Goal: Task Accomplishment & Management: Complete application form

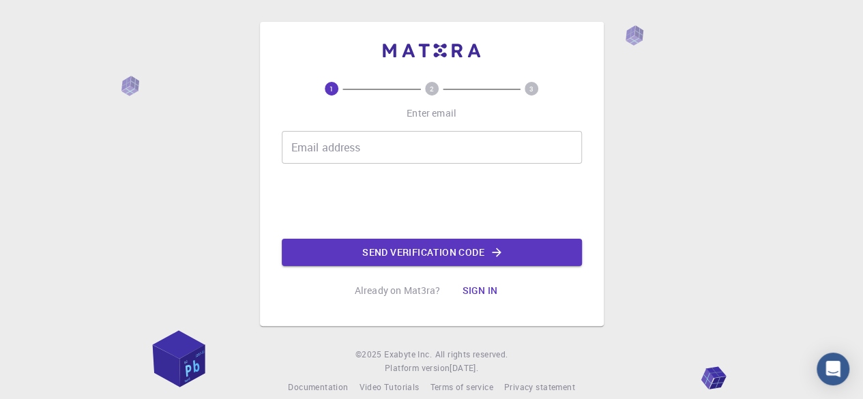
scroll to position [61, 0]
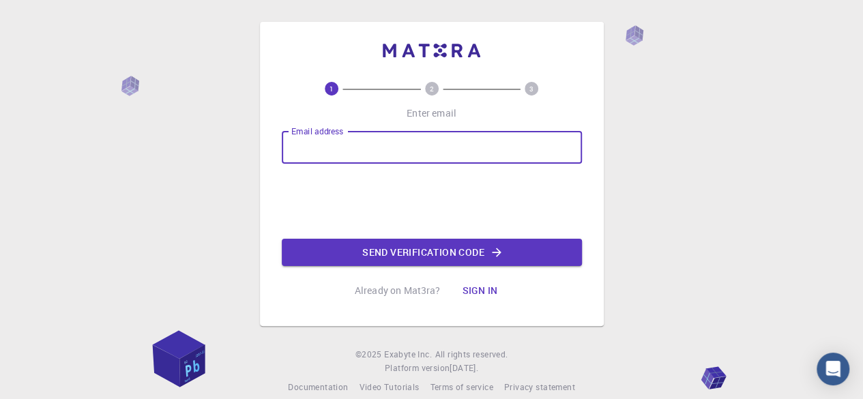
click at [442, 153] on input "Email address" at bounding box center [432, 147] width 300 height 33
type input "godramsey08@gmail.com"
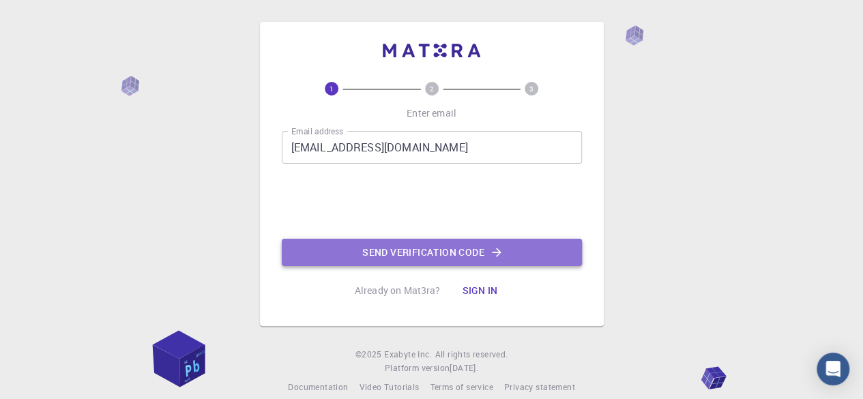
click at [510, 250] on button "Send verification code" at bounding box center [432, 252] width 300 height 27
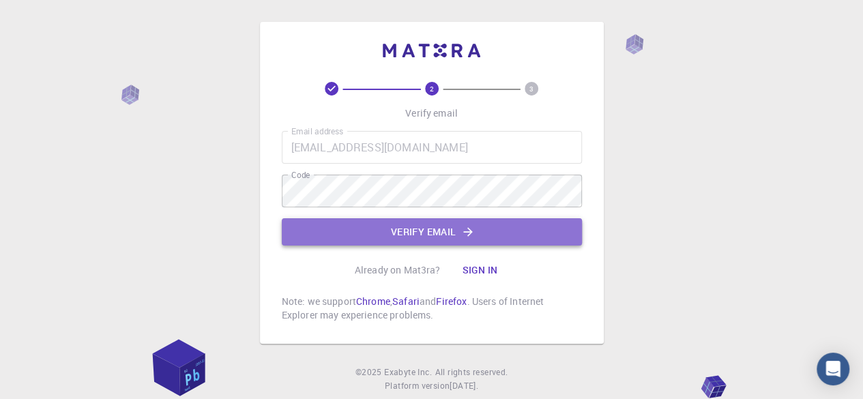
click at [445, 231] on button "Verify email" at bounding box center [432, 231] width 300 height 27
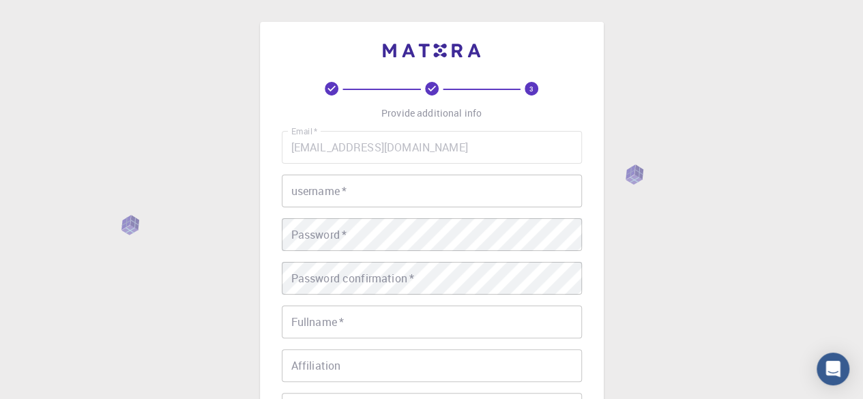
click at [429, 196] on input "username   *" at bounding box center [432, 191] width 300 height 33
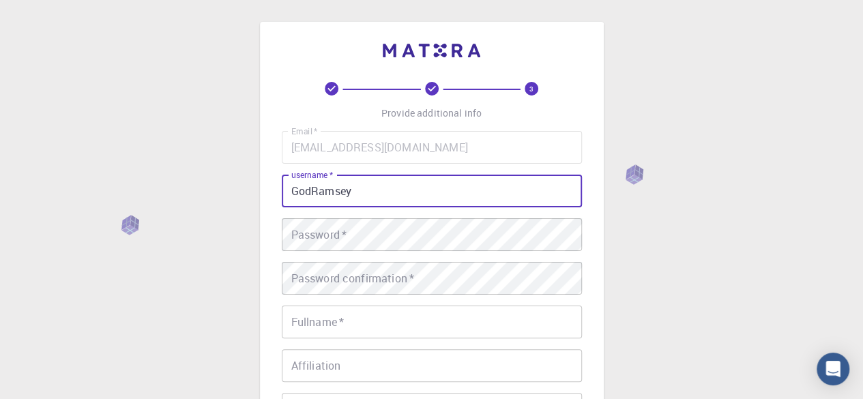
type input "GodRamsey"
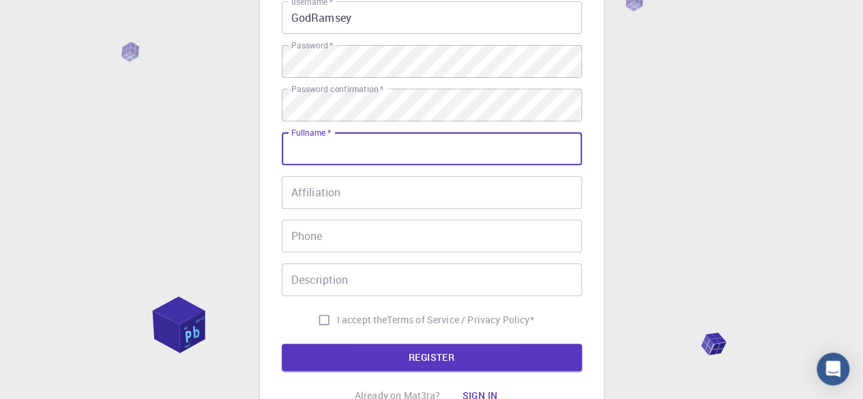
scroll to position [181, 0]
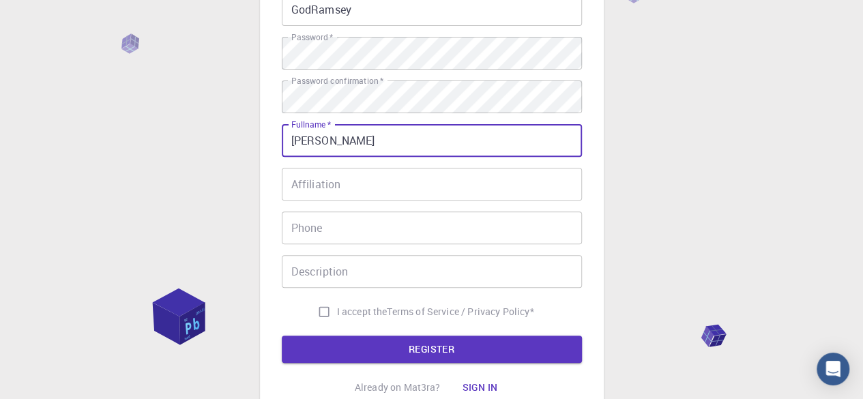
type input "[PERSON_NAME]"
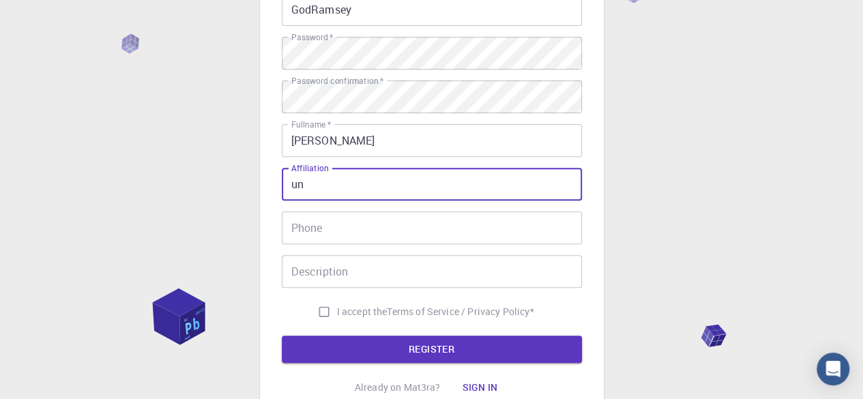
type input "u"
type input "F"
type input "st. fedelis university"
click at [358, 312] on span "I accept the" at bounding box center [362, 312] width 50 height 14
click at [337, 312] on input "I accept the Terms of Service / Privacy Policy *" at bounding box center [324, 312] width 26 height 26
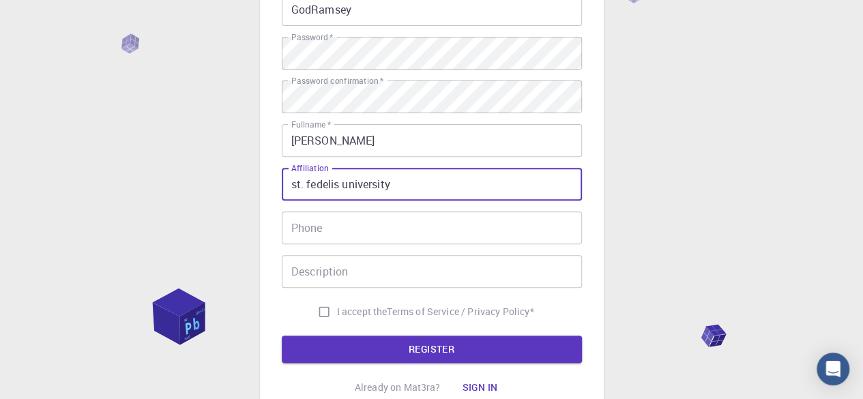
checkbox input "true"
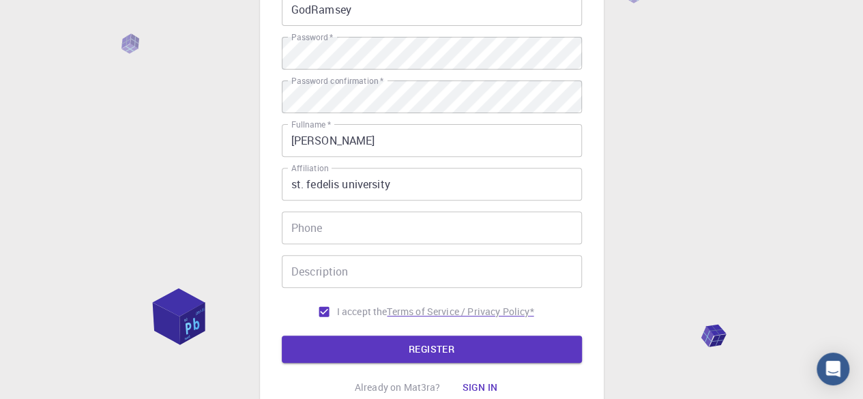
click at [397, 343] on button "REGISTER" at bounding box center [432, 349] width 300 height 27
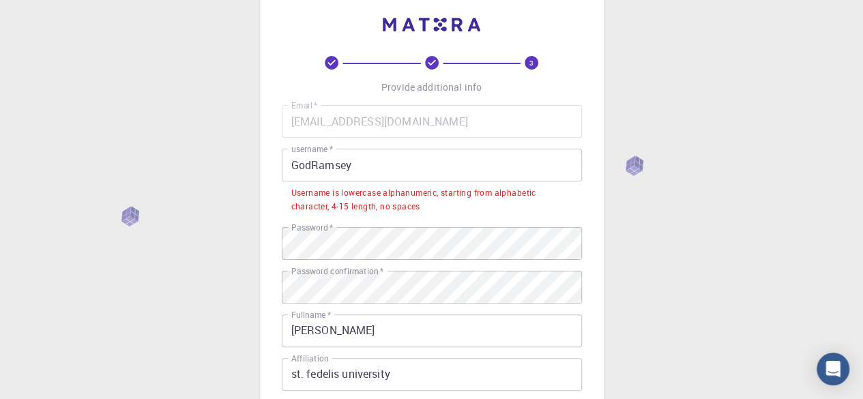
scroll to position [23, 0]
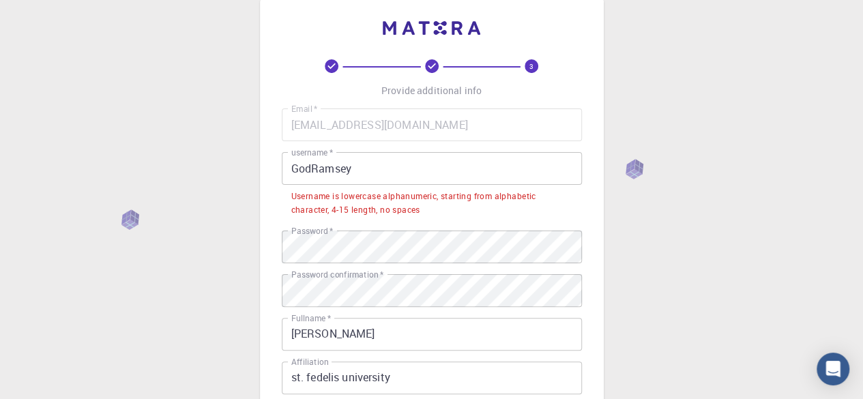
drag, startPoint x: 315, startPoint y: 166, endPoint x: 338, endPoint y: 175, distance: 25.1
click at [318, 168] on input "GodRamsey" at bounding box center [432, 168] width 300 height 33
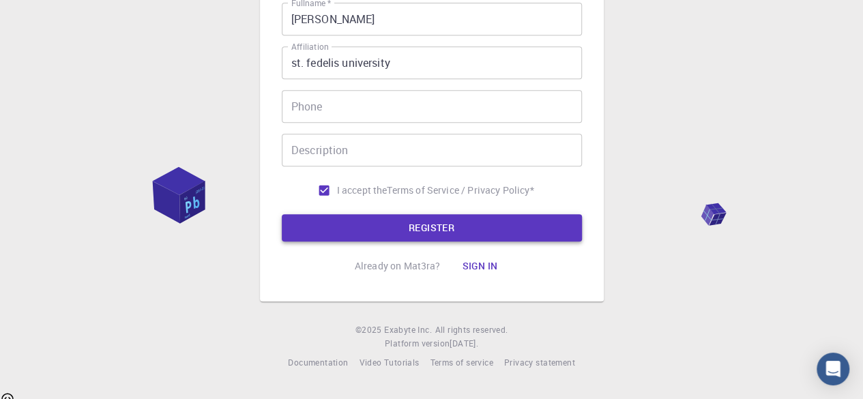
scroll to position [305, 0]
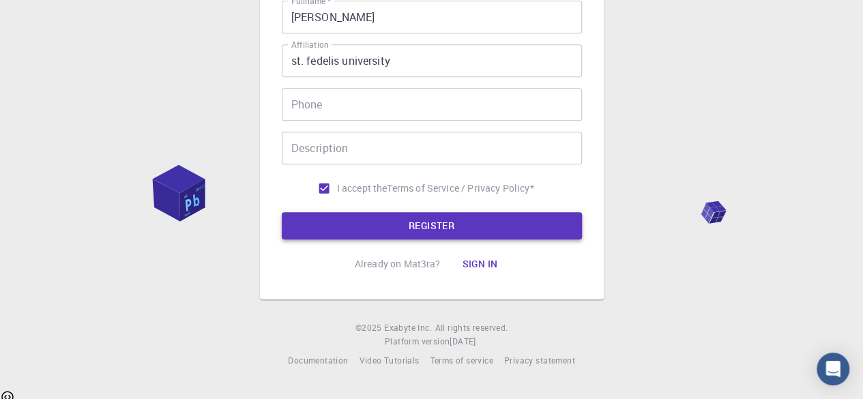
type input "godramsey"
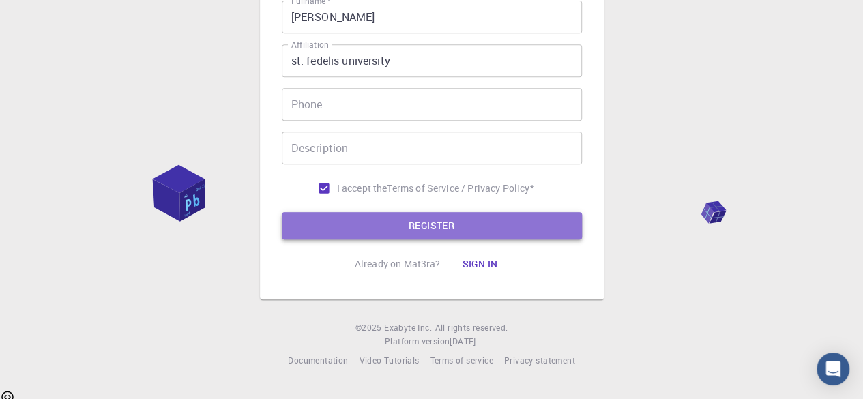
click at [444, 219] on button "REGISTER" at bounding box center [432, 225] width 300 height 27
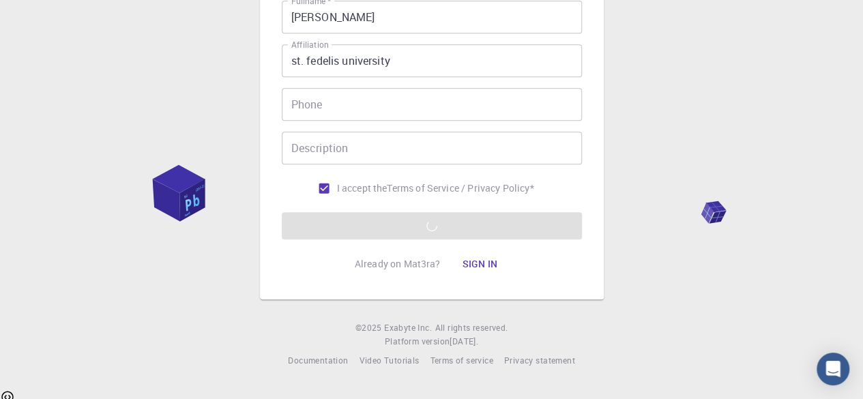
click at [446, 230] on form "Email   * godramsey08@gmail.com Email   * username   * godramsey username   * P…" at bounding box center [432, 32] width 300 height 413
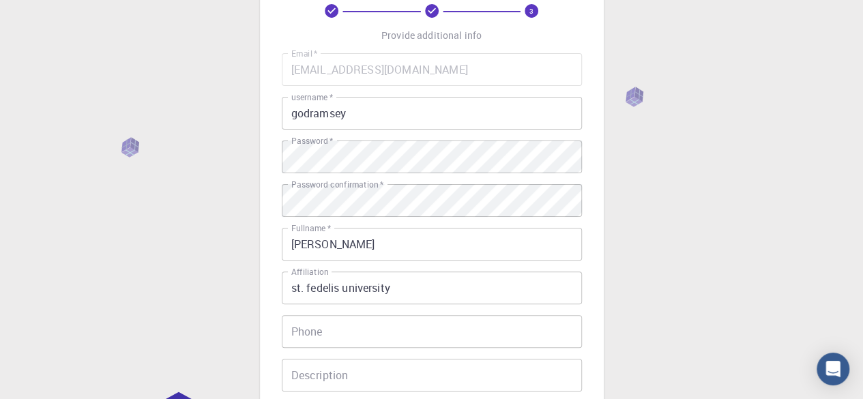
scroll to position [0, 0]
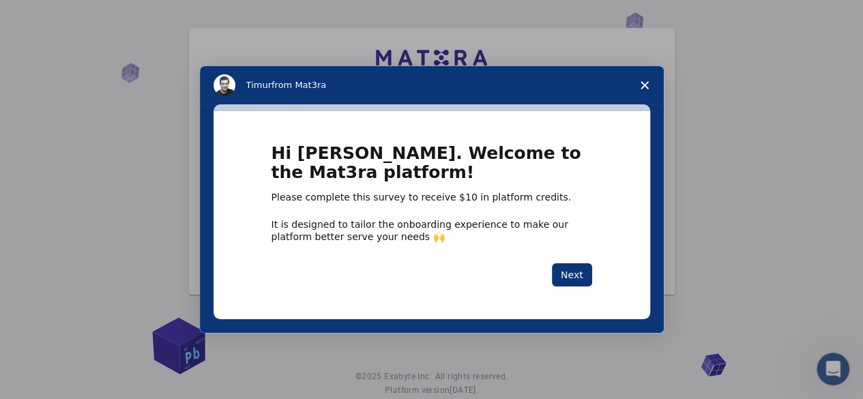
scroll to position [68, 0]
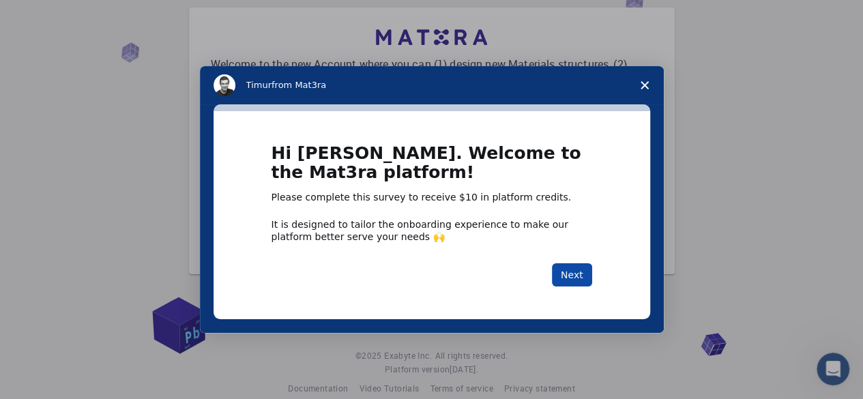
click at [566, 287] on button "Next" at bounding box center [572, 274] width 40 height 23
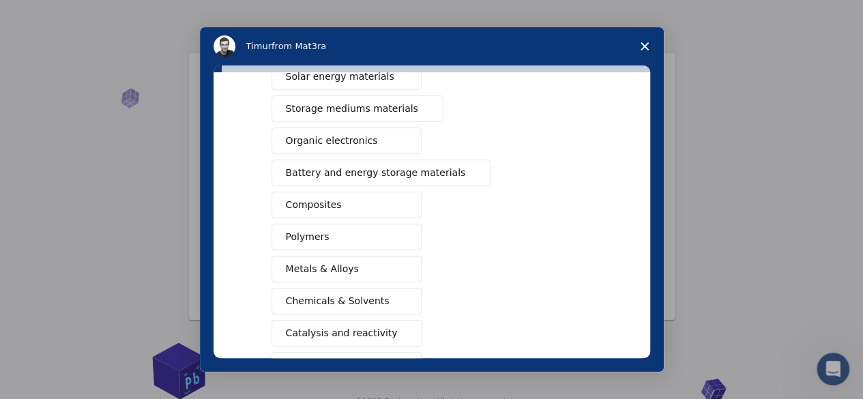
scroll to position [159, 0]
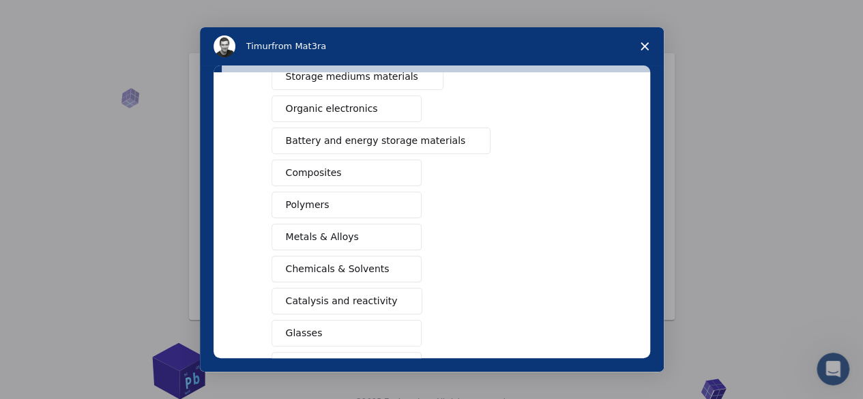
click at [358, 202] on button "Polymers" at bounding box center [347, 205] width 150 height 27
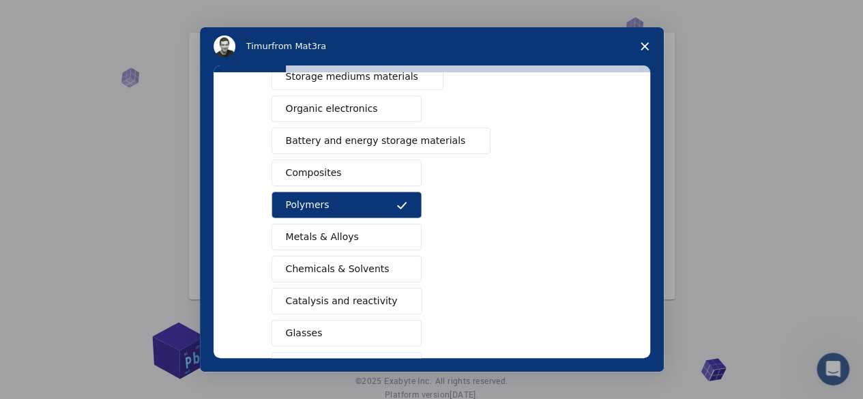
scroll to position [68, 0]
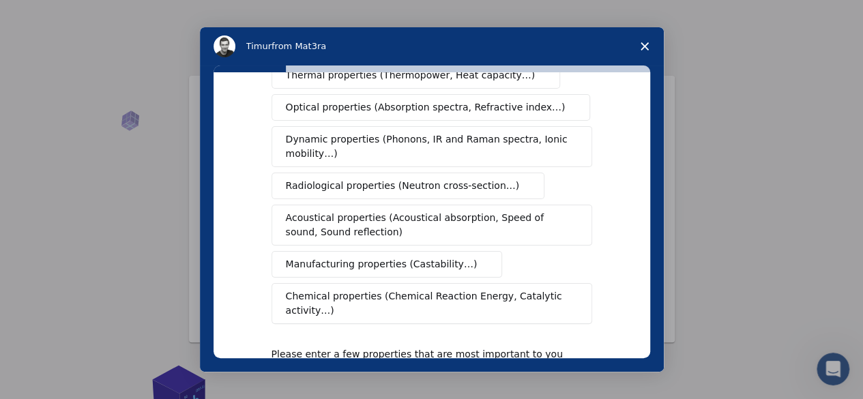
scroll to position [227, 0]
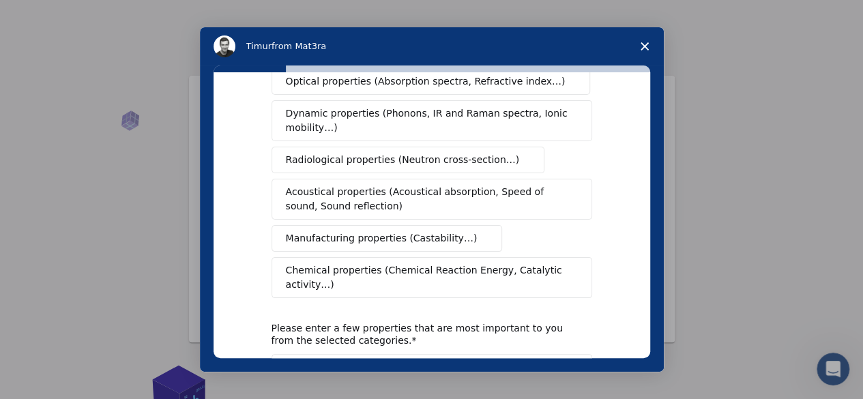
click at [398, 185] on span "Acoustical properties (Acoustical absorption, Speed of sound, Sound reflection)" at bounding box center [428, 199] width 284 height 29
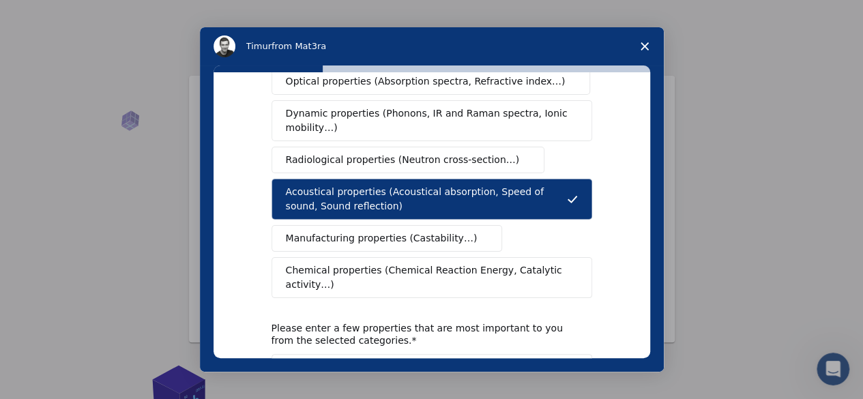
scroll to position [231, 0]
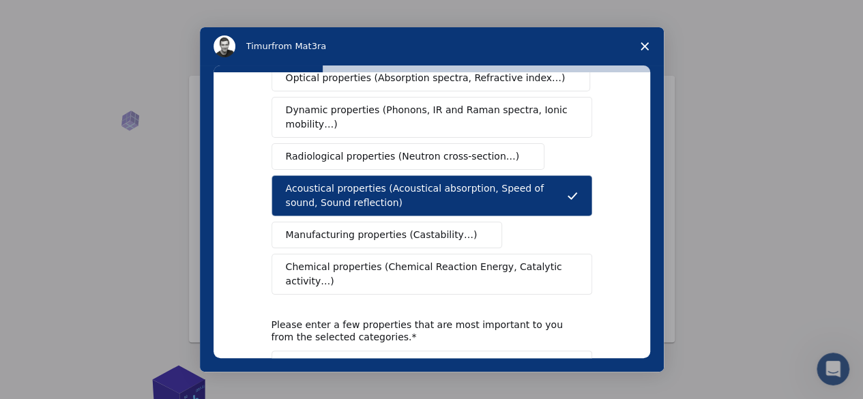
click at [416, 260] on span "Chemical properties (Chemical Reaction Energy, Catalytic activity…)" at bounding box center [427, 274] width 282 height 29
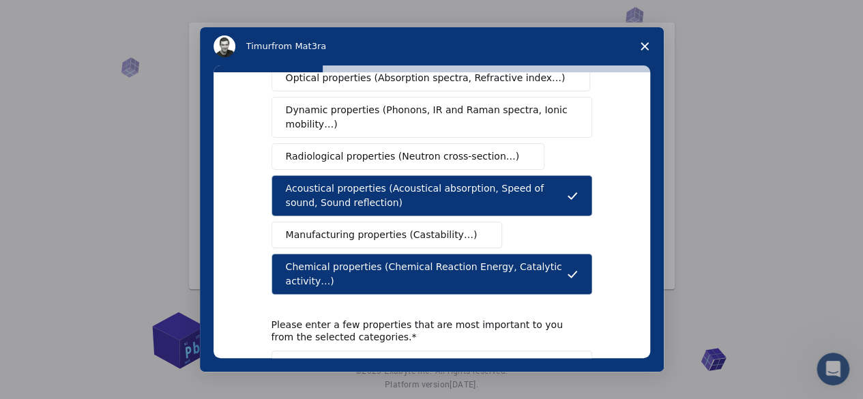
scroll to position [94, 0]
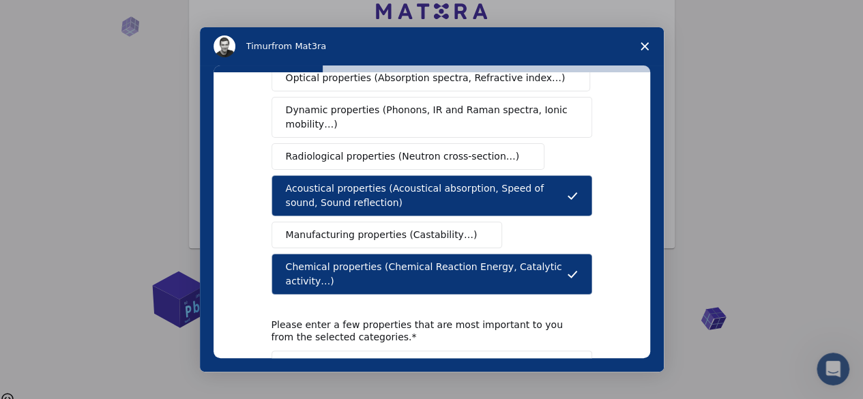
click at [328, 366] on textarea "Enter text..." at bounding box center [432, 394] width 321 height 56
type textarea "g"
type textarea "stable geometry"
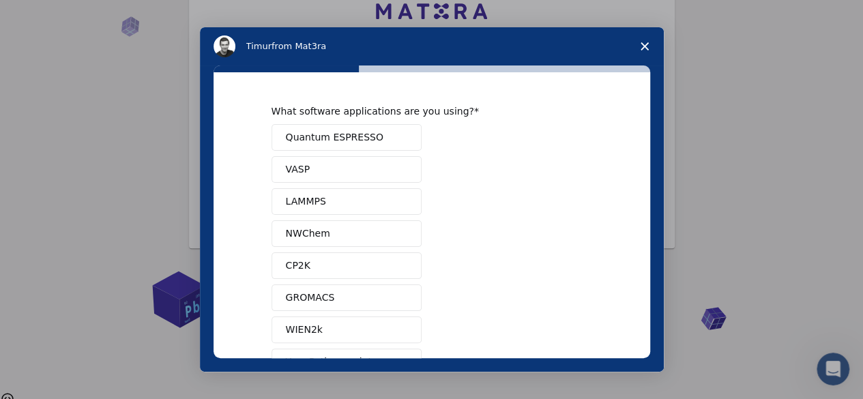
scroll to position [61, 0]
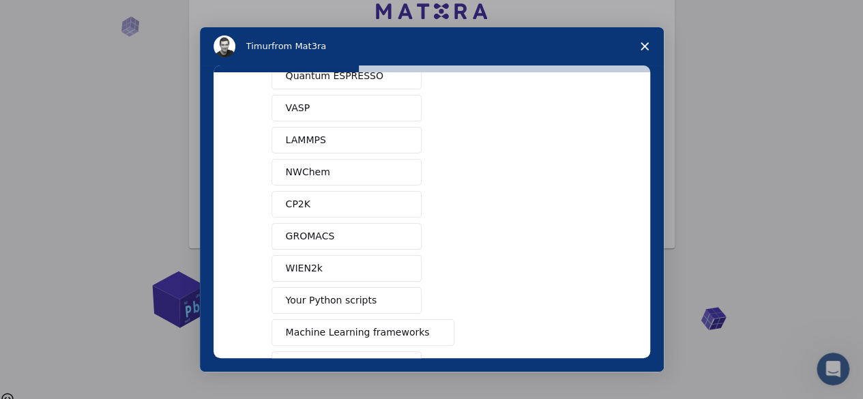
click at [353, 358] on span "Other (Please specify)" at bounding box center [338, 365] width 105 height 14
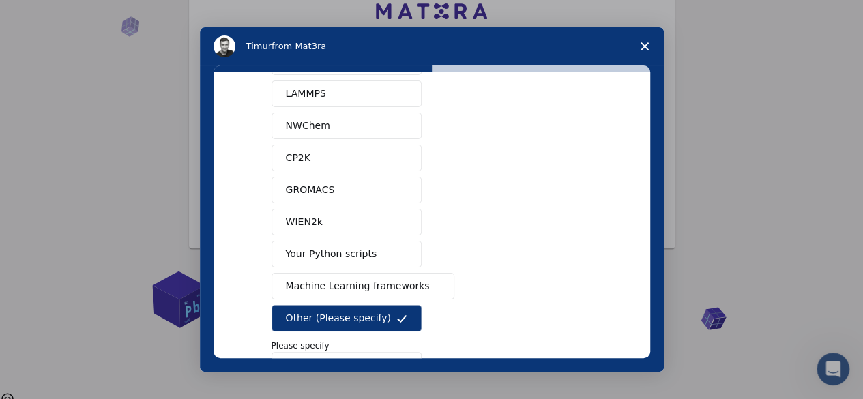
scroll to position [109, 0]
type input "gaussian"
click at [591, 358] on div "What software applications are you using? Quantum ESPRESSO VASP LAMMPS NWChem C…" at bounding box center [432, 215] width 437 height 286
click at [589, 358] on div "What software applications are you using? Quantum ESPRESSO VASP LAMMPS NWChem C…" at bounding box center [432, 215] width 437 height 286
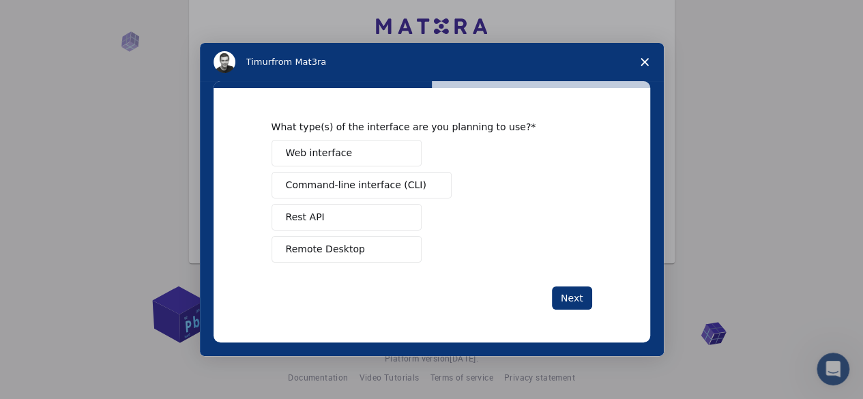
scroll to position [72, 0]
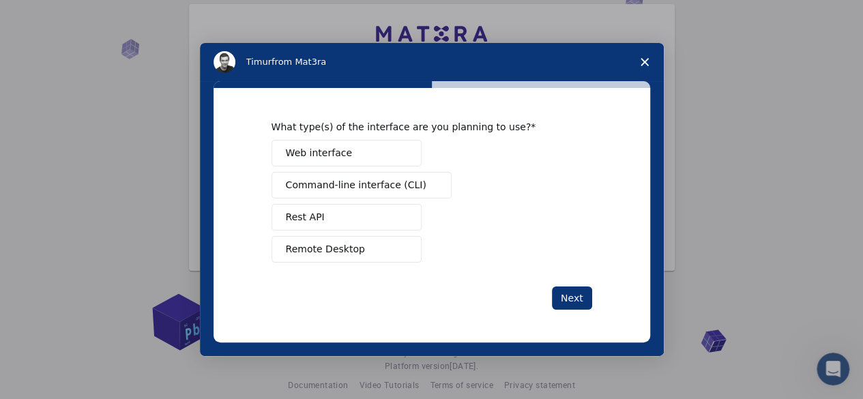
click at [370, 263] on button "Remote Desktop" at bounding box center [347, 249] width 150 height 27
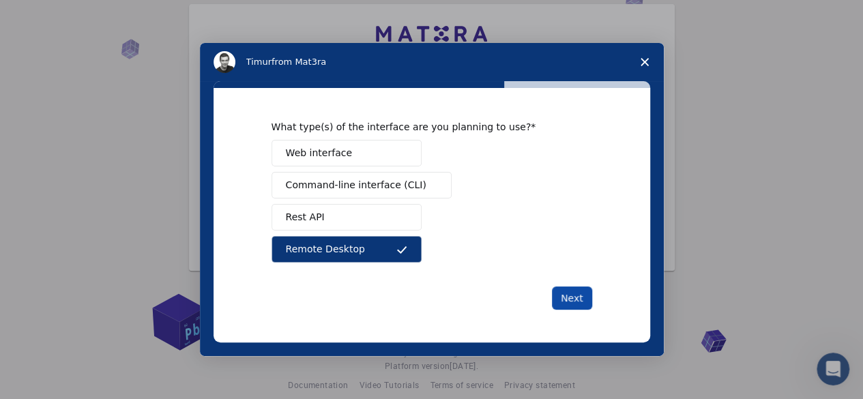
click at [581, 310] on button "Next" at bounding box center [572, 298] width 40 height 23
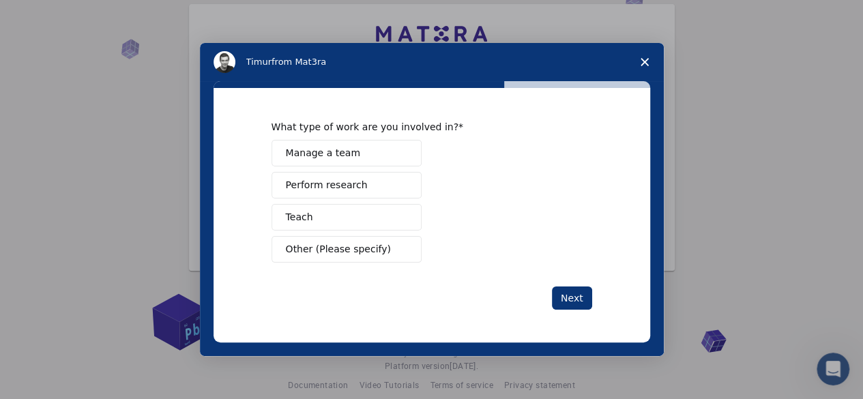
click at [374, 199] on button "Perform research" at bounding box center [347, 185] width 150 height 27
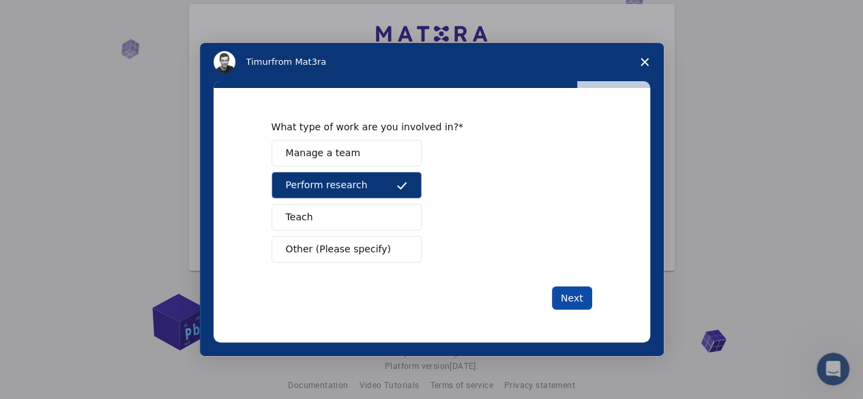
click at [571, 310] on button "Next" at bounding box center [572, 298] width 40 height 23
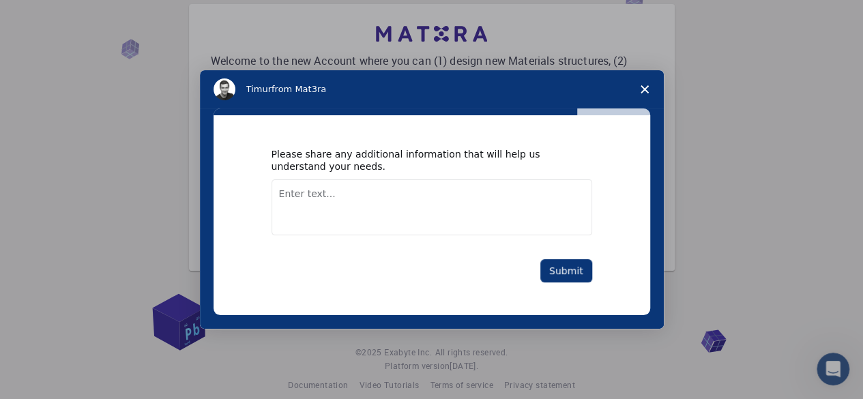
click at [490, 235] on textarea "Enter text..." at bounding box center [432, 207] width 321 height 56
type textarea "want stable geometry"
click at [560, 282] on button "Submit" at bounding box center [566, 270] width 52 height 23
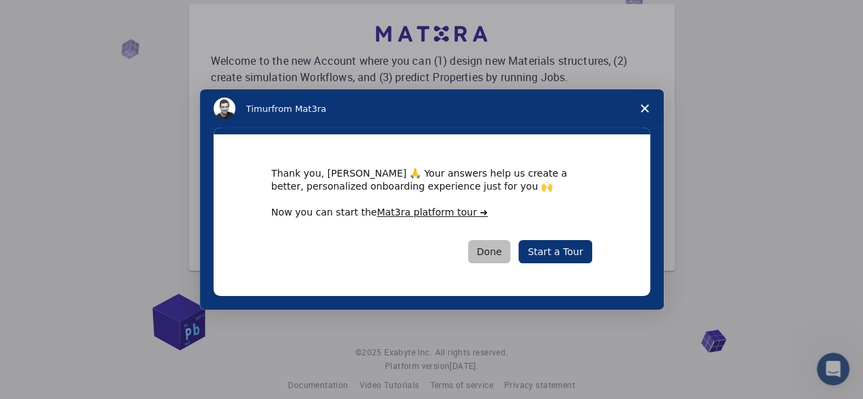
click at [501, 263] on button "Done" at bounding box center [489, 251] width 43 height 23
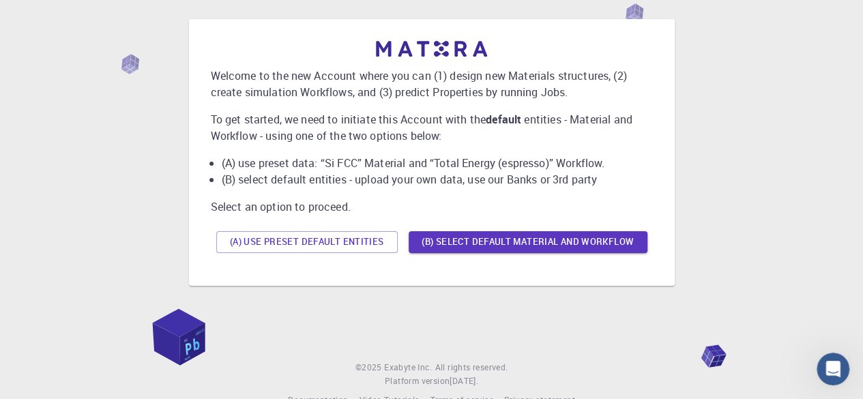
scroll to position [49, 0]
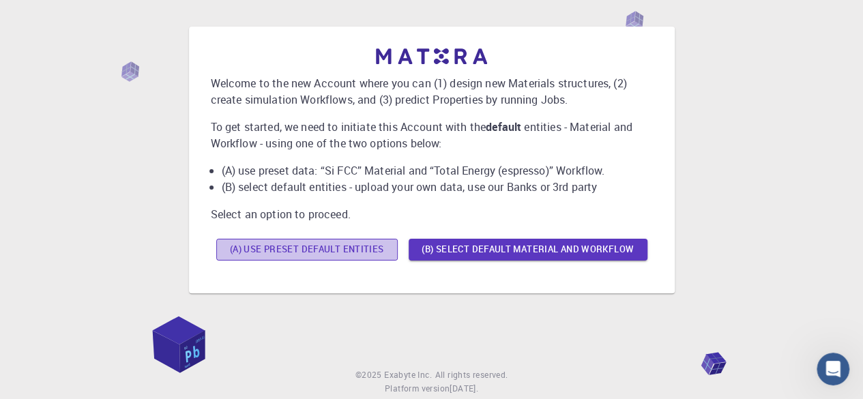
click at [359, 250] on button "(A) Use preset default entities" at bounding box center [306, 250] width 181 height 22
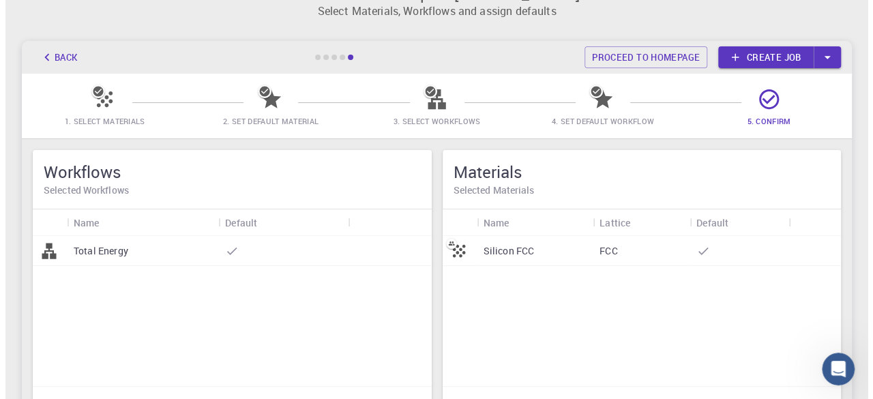
scroll to position [0, 0]
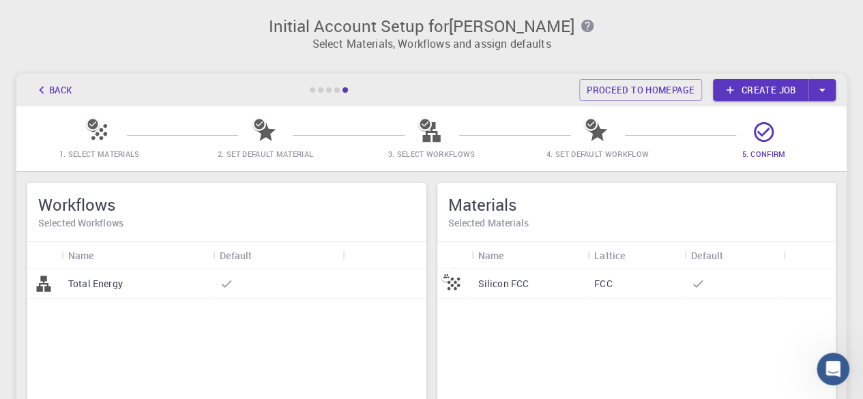
click at [798, 85] on link "Create job" at bounding box center [761, 90] width 96 height 22
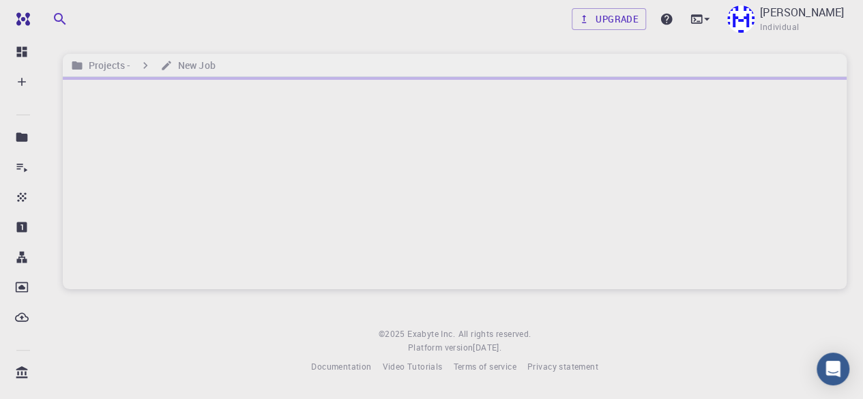
click at [815, 117] on div at bounding box center [455, 183] width 784 height 212
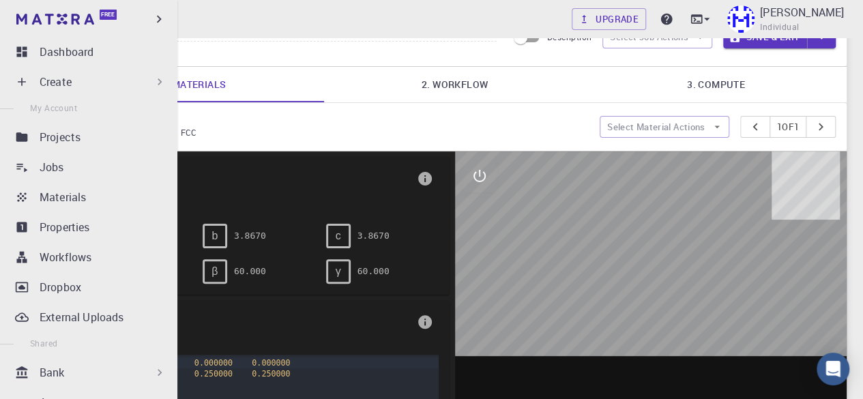
scroll to position [23, 0]
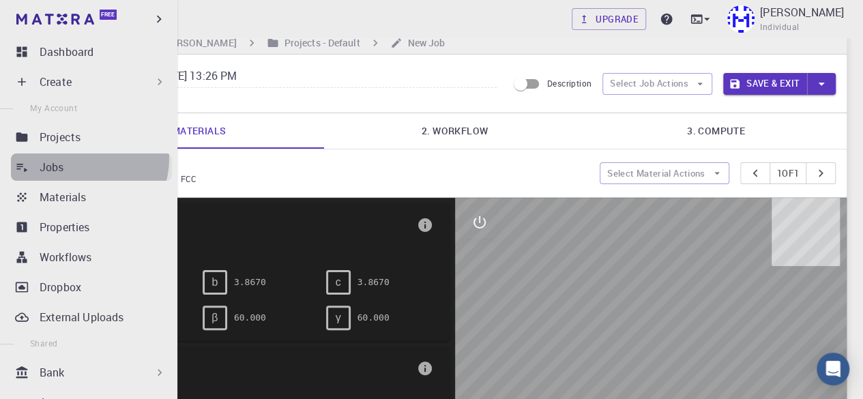
click at [86, 159] on div "Jobs" at bounding box center [106, 167] width 132 height 16
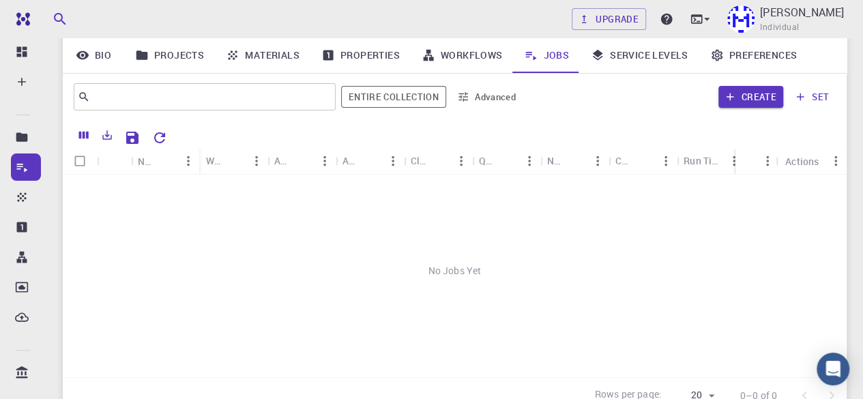
scroll to position [113, 0]
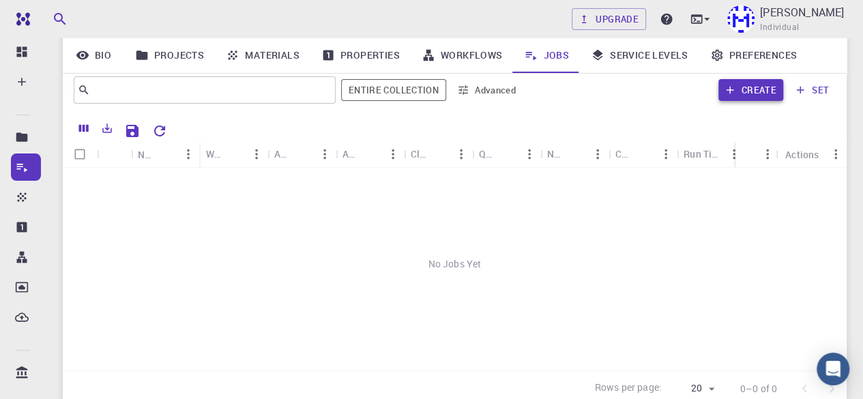
click at [763, 89] on button "Create" at bounding box center [750, 90] width 65 height 22
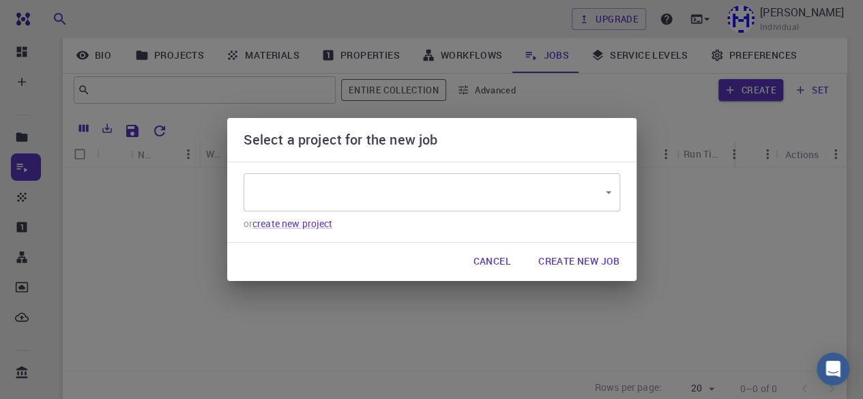
click at [403, 174] on div "​ ​ or create new project" at bounding box center [431, 202] width 409 height 81
click at [400, 189] on body "Free Dashboard Create New Job New Material Create Material Upload File Import f…" at bounding box center [431, 200] width 863 height 626
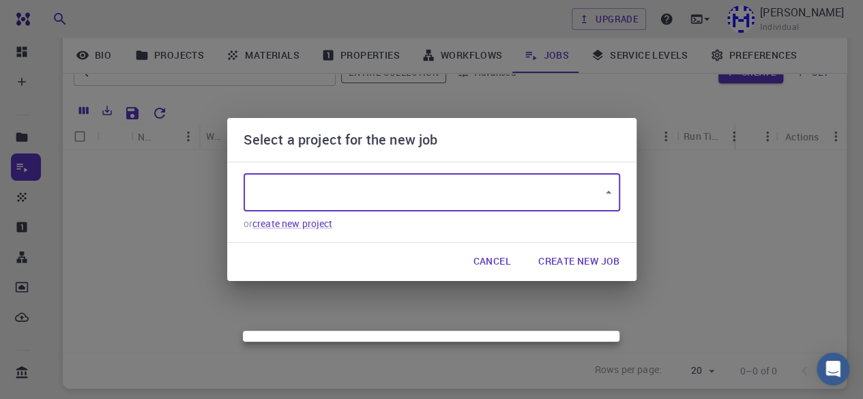
scroll to position [136, 0]
click at [584, 246] on div at bounding box center [431, 199] width 863 height 399
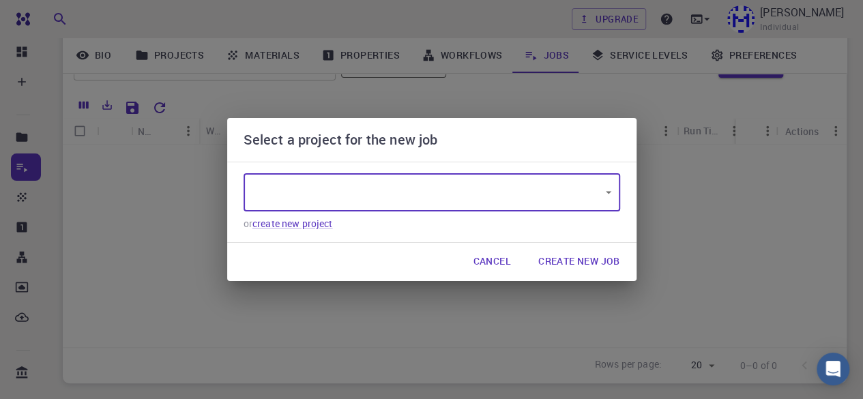
click at [478, 171] on body "Free Dashboard Create New Job New Material Create Material Upload File Import f…" at bounding box center [431, 177] width 863 height 626
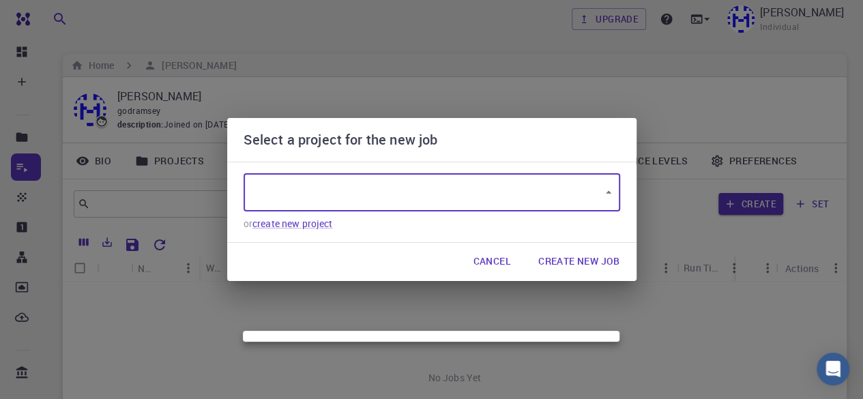
click at [413, 306] on div at bounding box center [431, 199] width 863 height 399
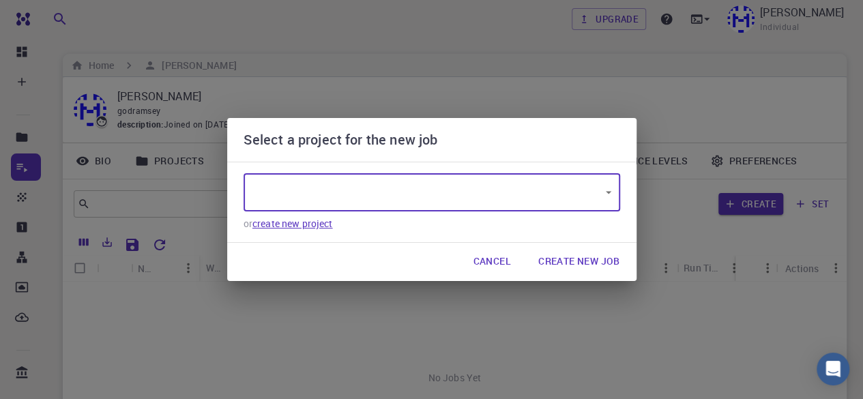
click at [326, 230] on link "create new project" at bounding box center [292, 223] width 81 height 13
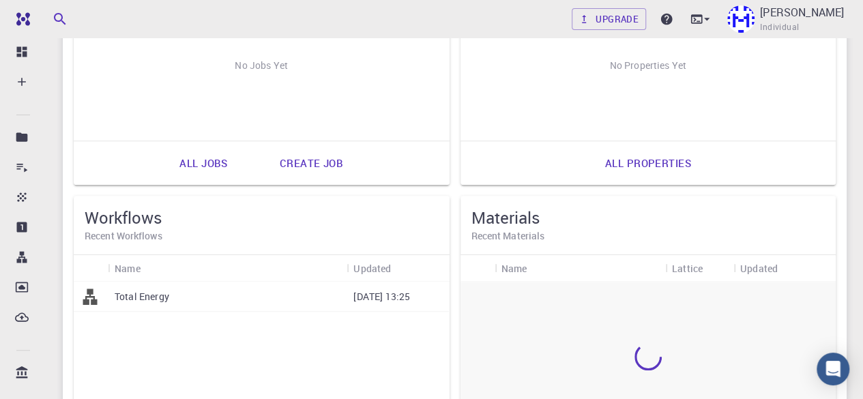
scroll to position [250, 0]
click at [307, 288] on div "Total Energy" at bounding box center [227, 295] width 239 height 30
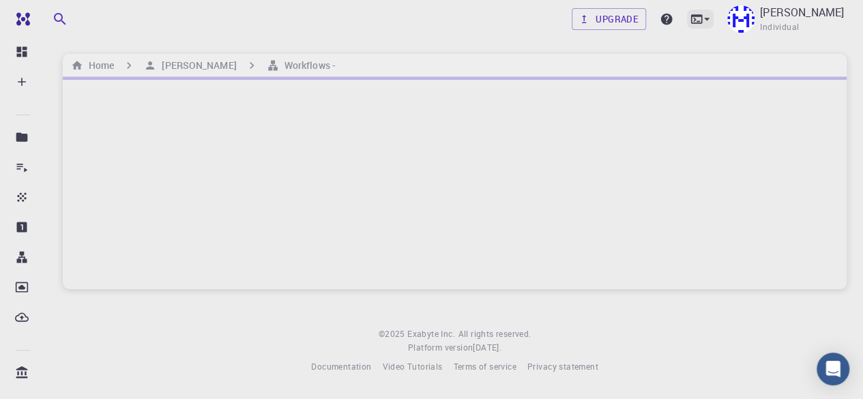
click at [714, 12] on icon at bounding box center [707, 19] width 14 height 14
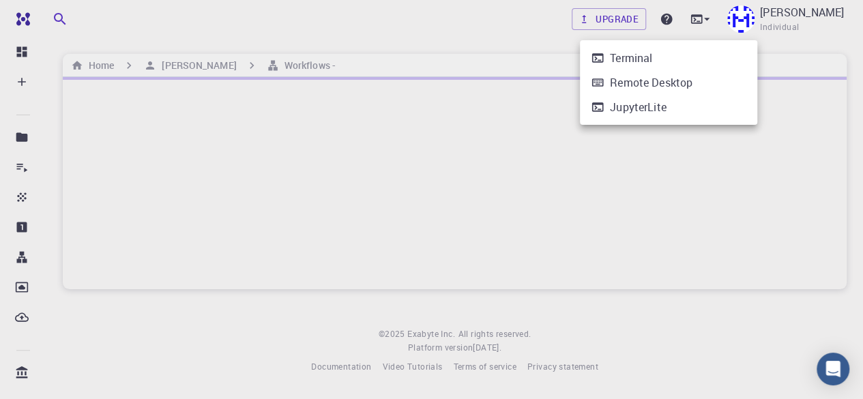
click at [789, 57] on div at bounding box center [431, 199] width 863 height 399
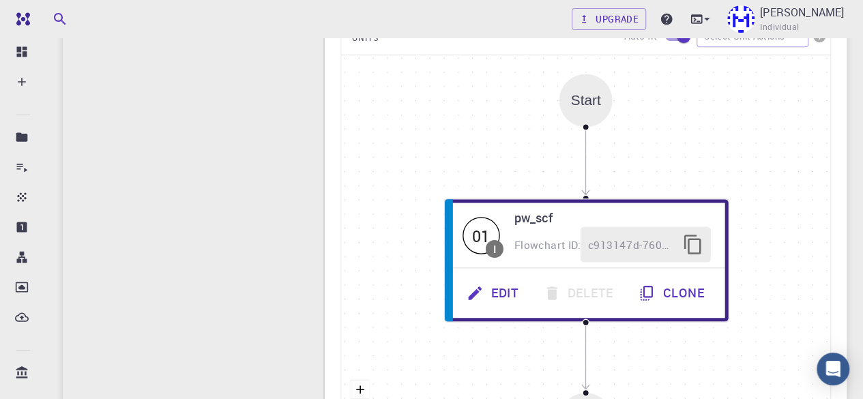
scroll to position [386, 0]
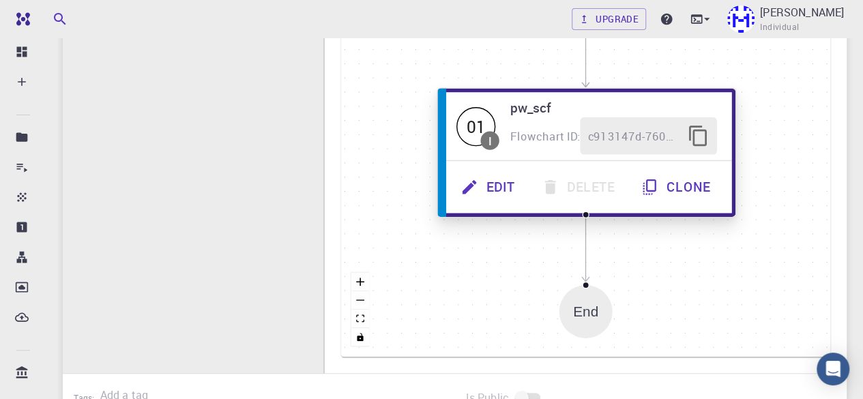
click at [508, 195] on button "Edit" at bounding box center [489, 188] width 81 height 38
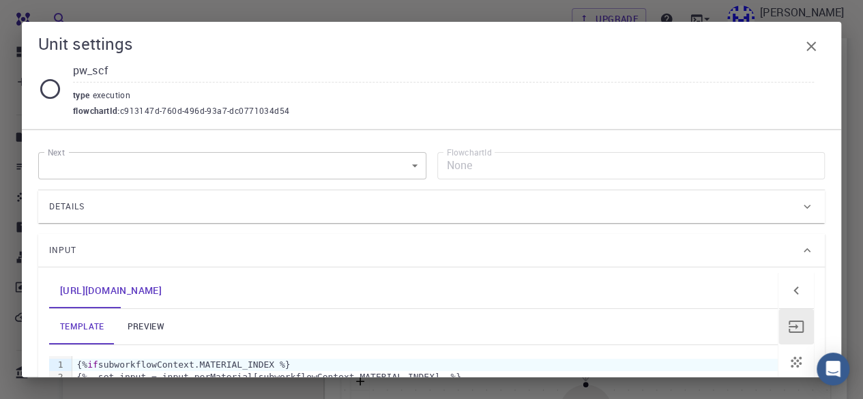
scroll to position [227, 0]
click at [149, 309] on link "preview" at bounding box center [145, 326] width 61 height 35
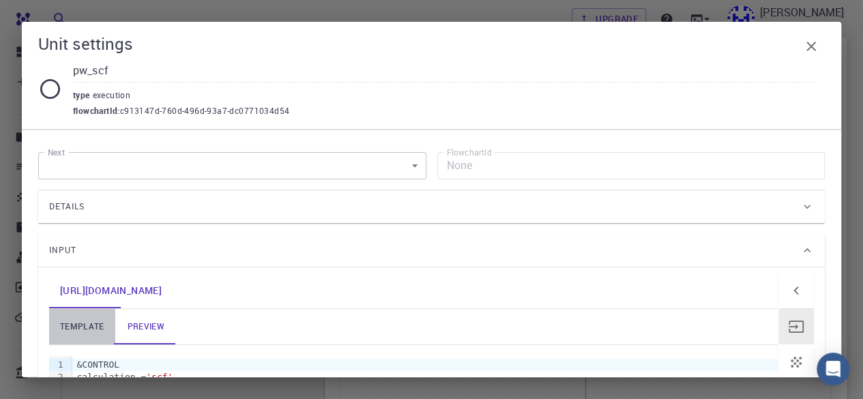
click at [98, 309] on link "template" at bounding box center [82, 326] width 66 height 35
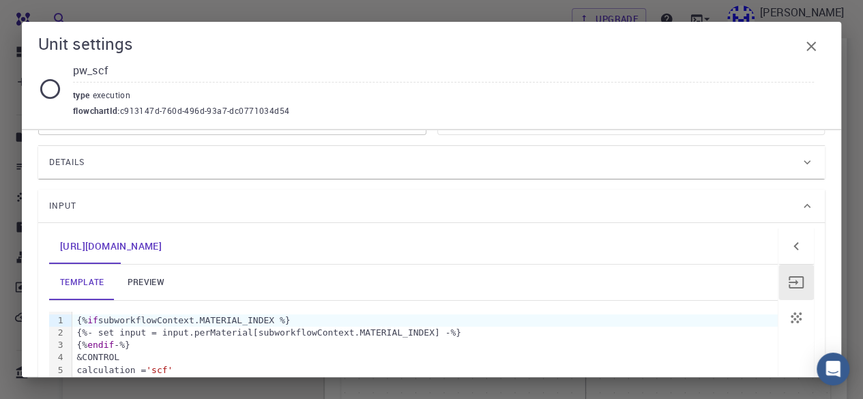
scroll to position [0, 0]
